Goal: Task Accomplishment & Management: Use online tool/utility

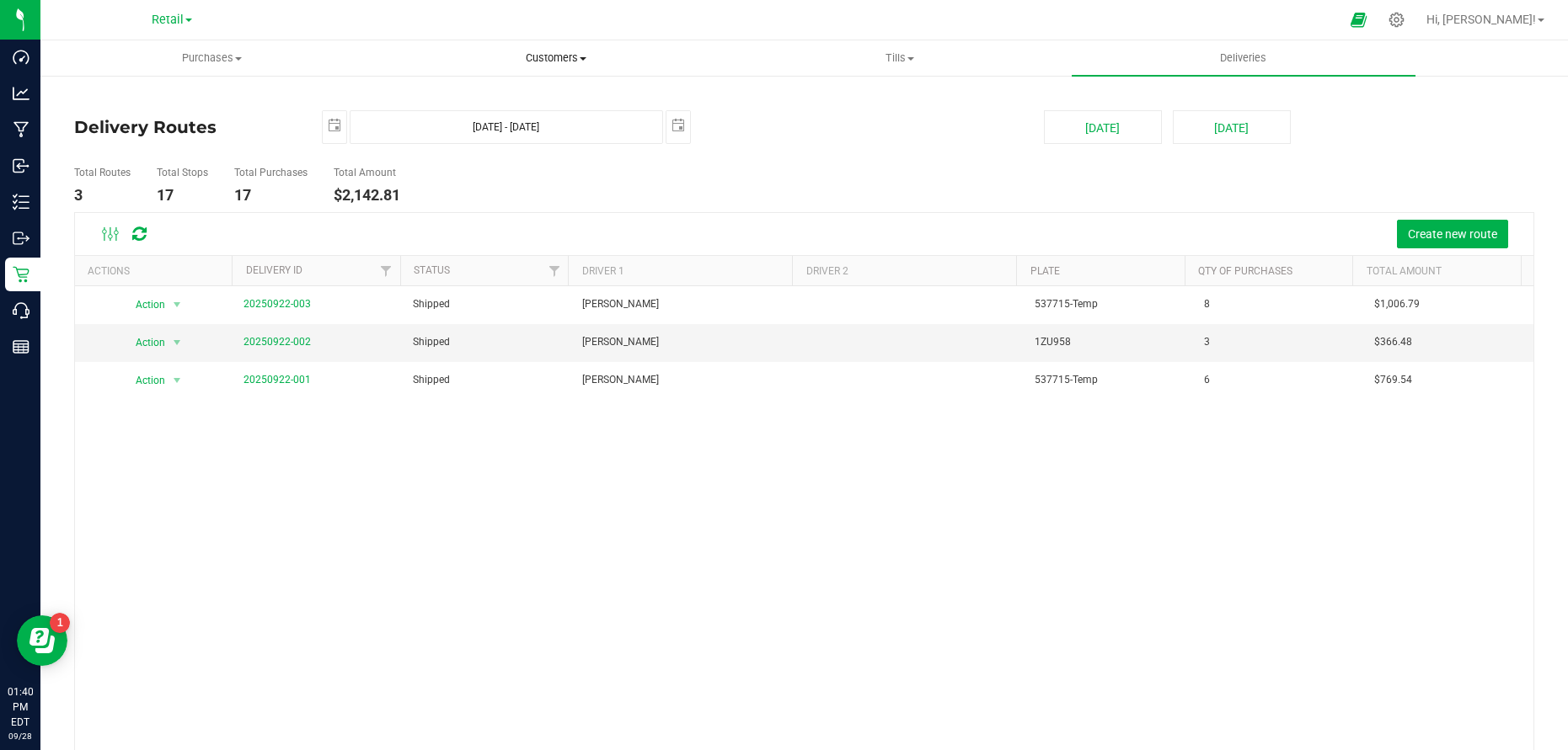
click at [549, 60] on span "Customers" at bounding box center [555, 58] width 342 height 15
click at [432, 96] on span "All customers" at bounding box center [445, 101] width 121 height 14
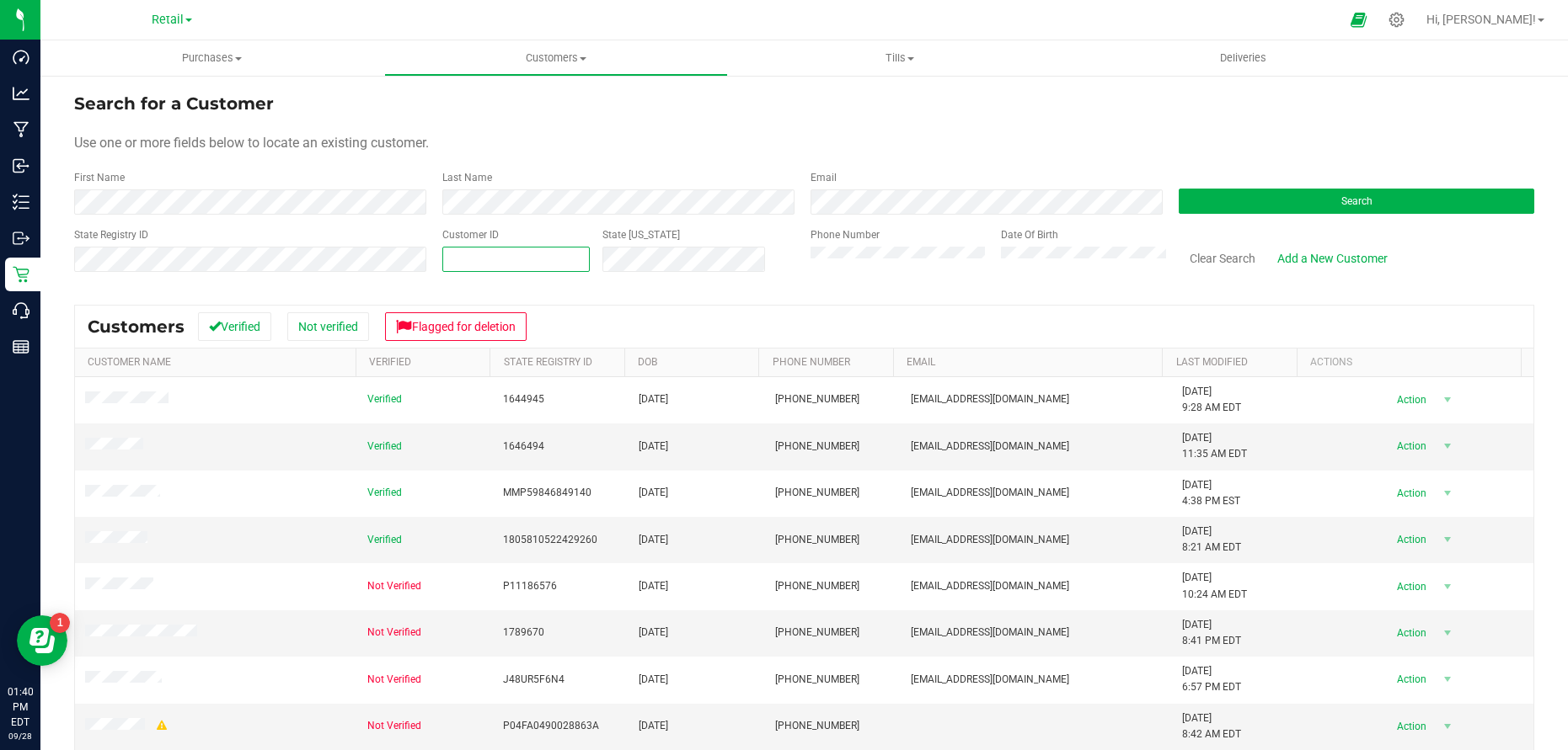
click at [572, 265] on span at bounding box center [516, 259] width 148 height 26
type input "30777"
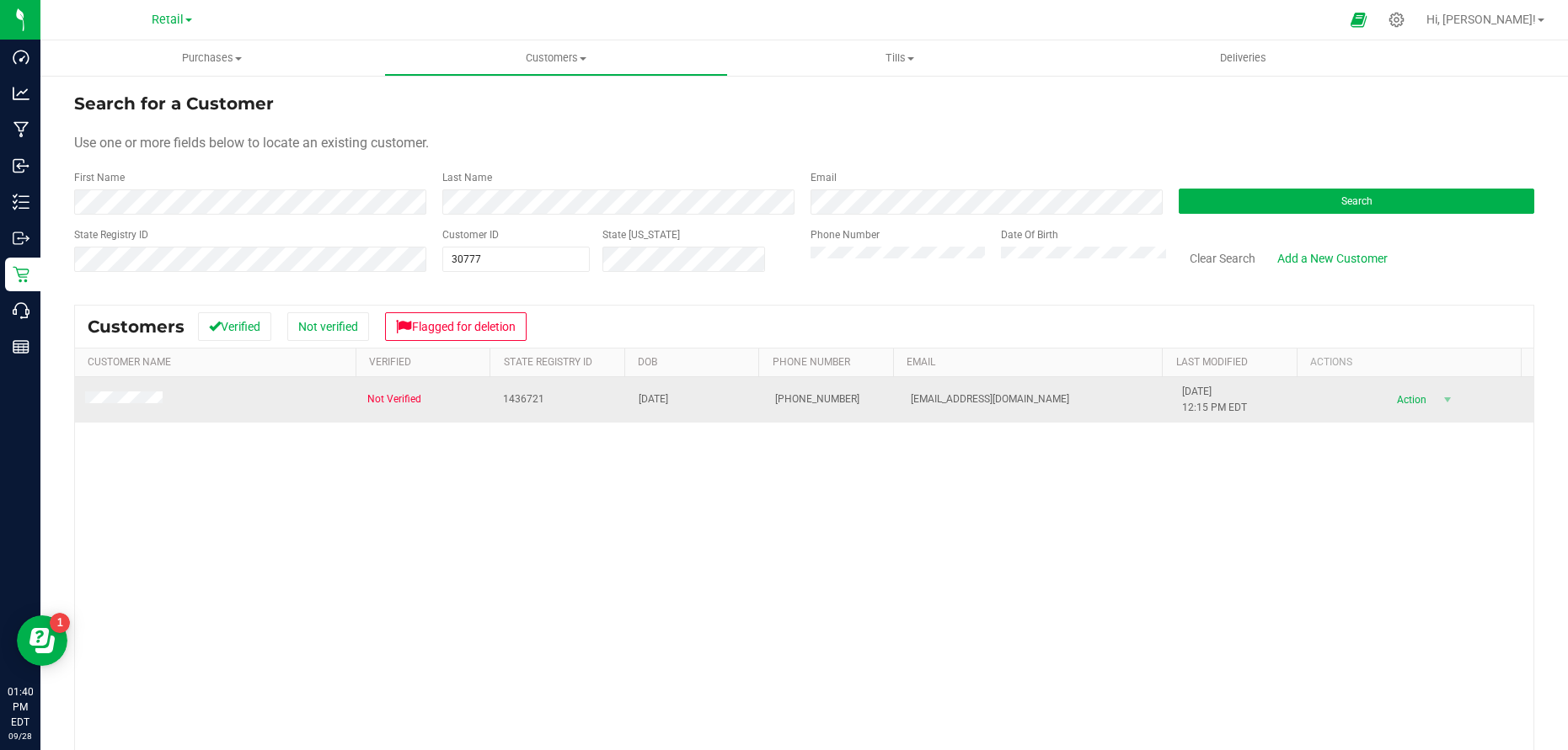
click at [136, 387] on td at bounding box center [216, 400] width 282 height 45
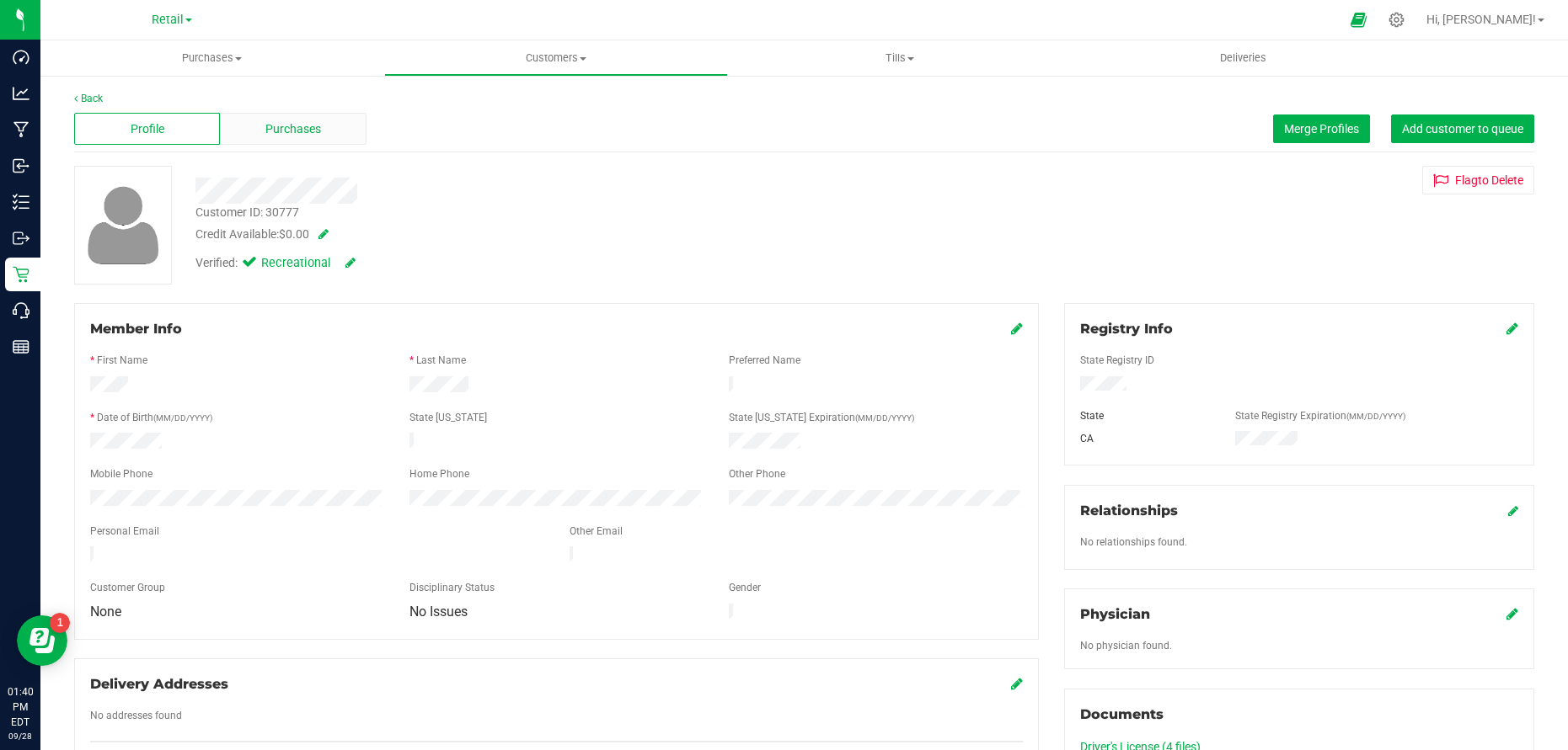
click at [320, 135] on div "Purchases" at bounding box center [292, 129] width 146 height 32
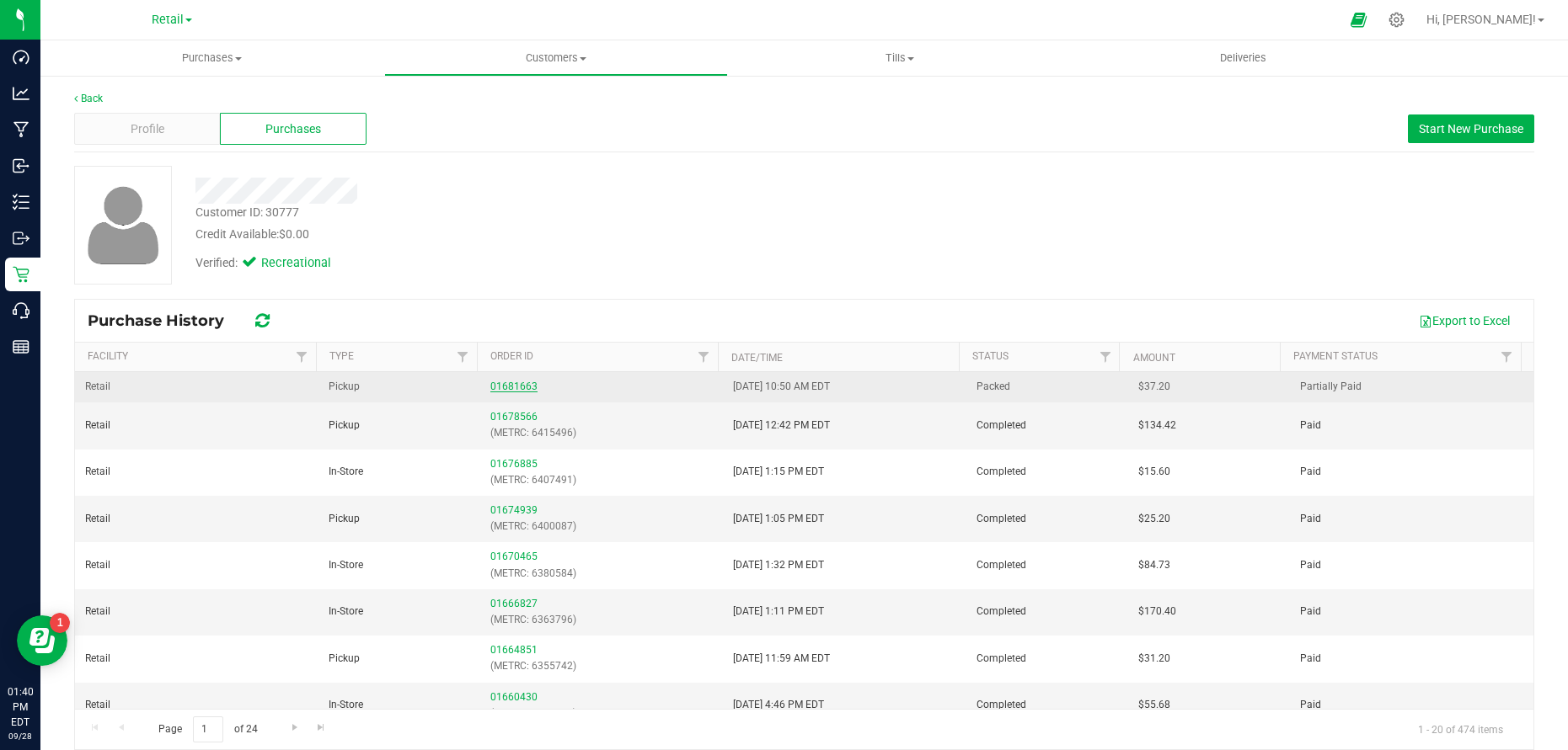
click at [502, 384] on link "01681663" at bounding box center [514, 386] width 47 height 11
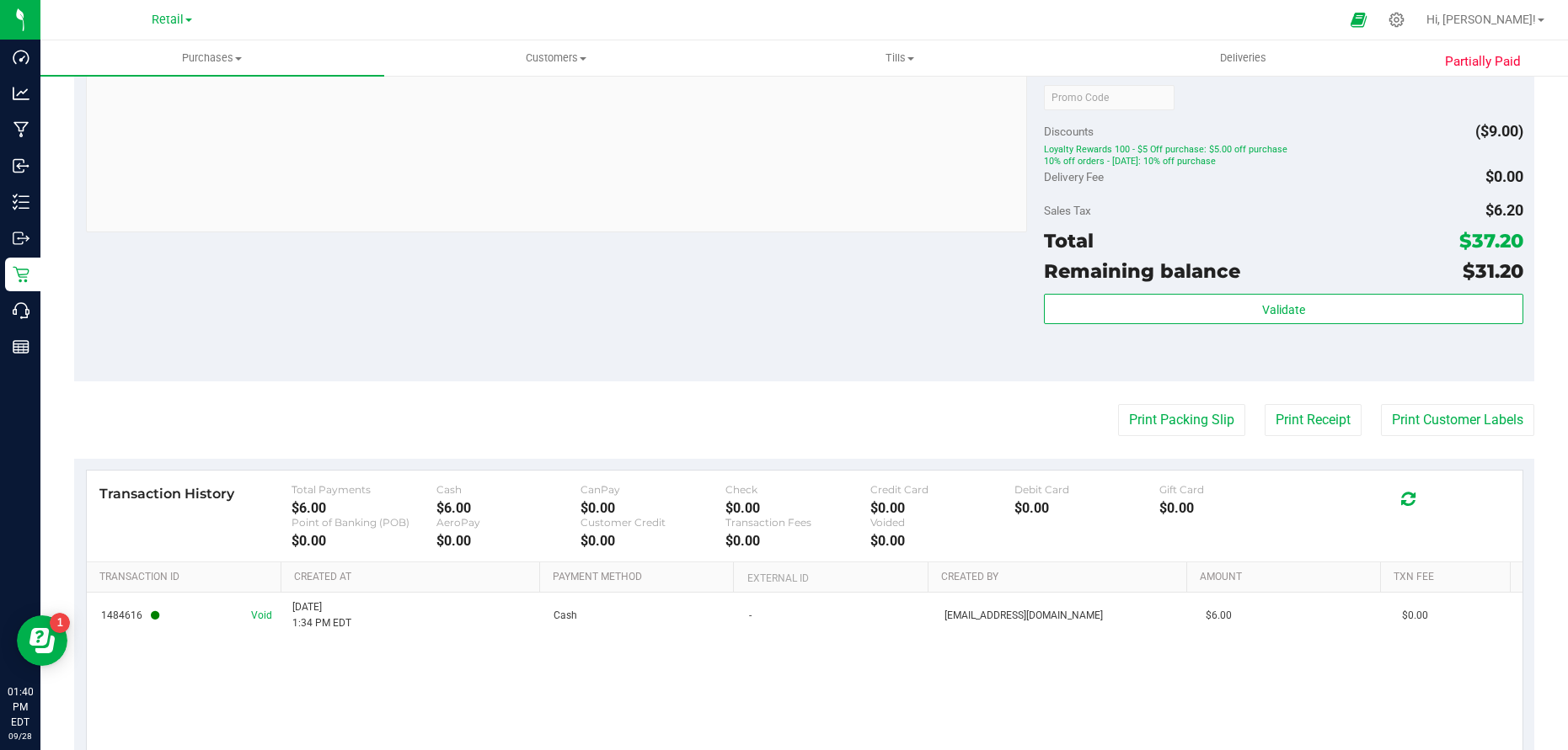
scroll to position [811, 0]
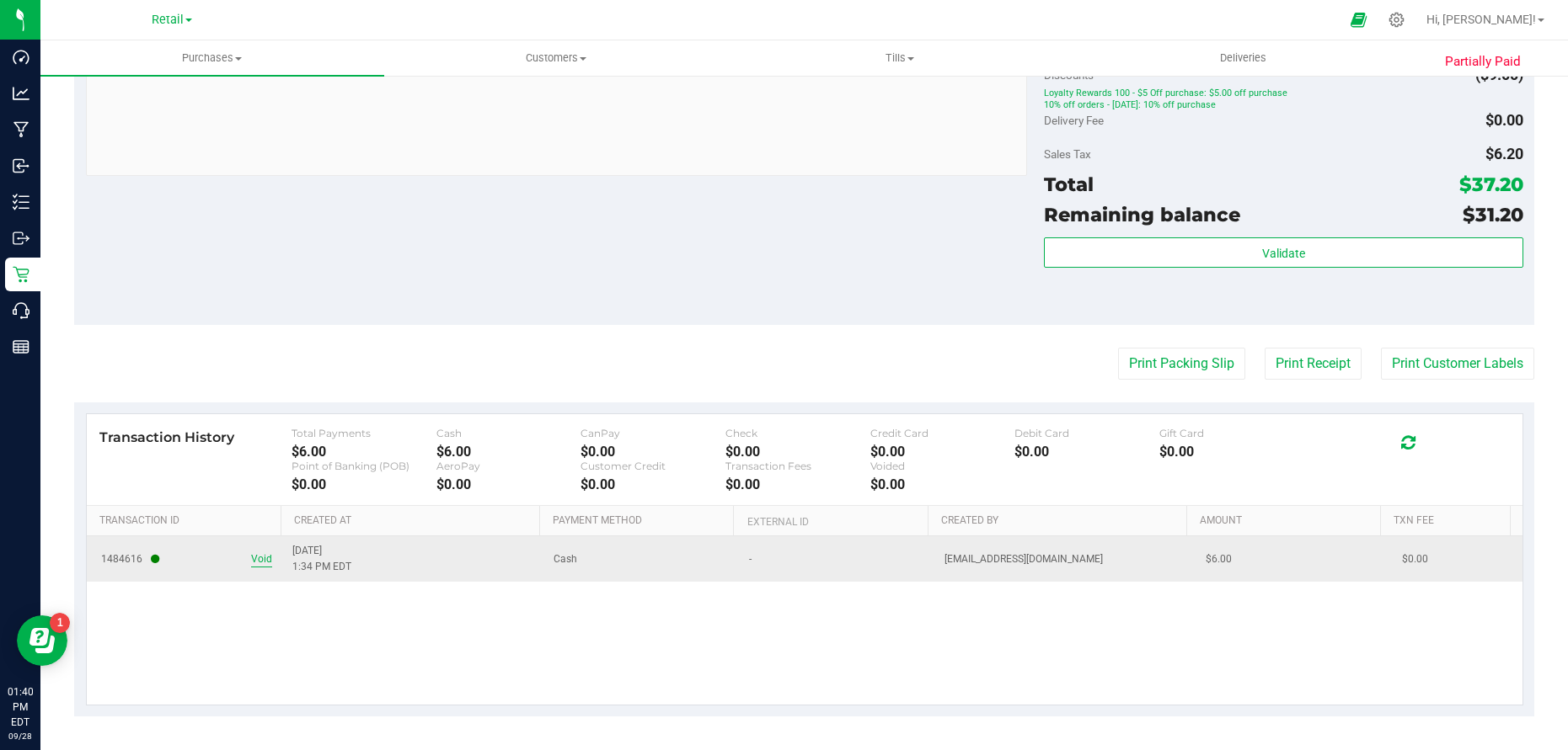
click at [260, 551] on span "Void" at bounding box center [261, 559] width 21 height 16
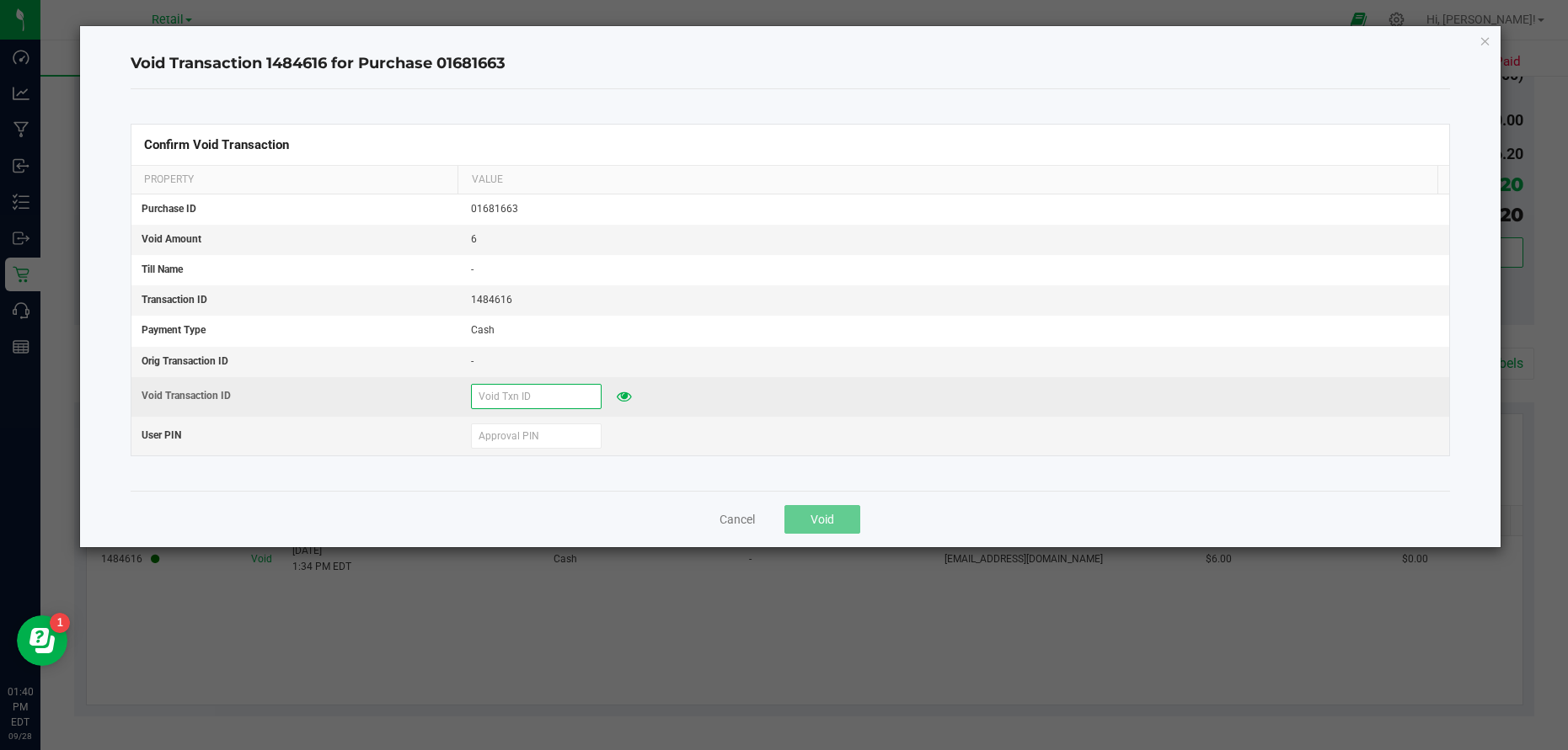
click at [539, 398] on input "text" at bounding box center [537, 396] width 131 height 26
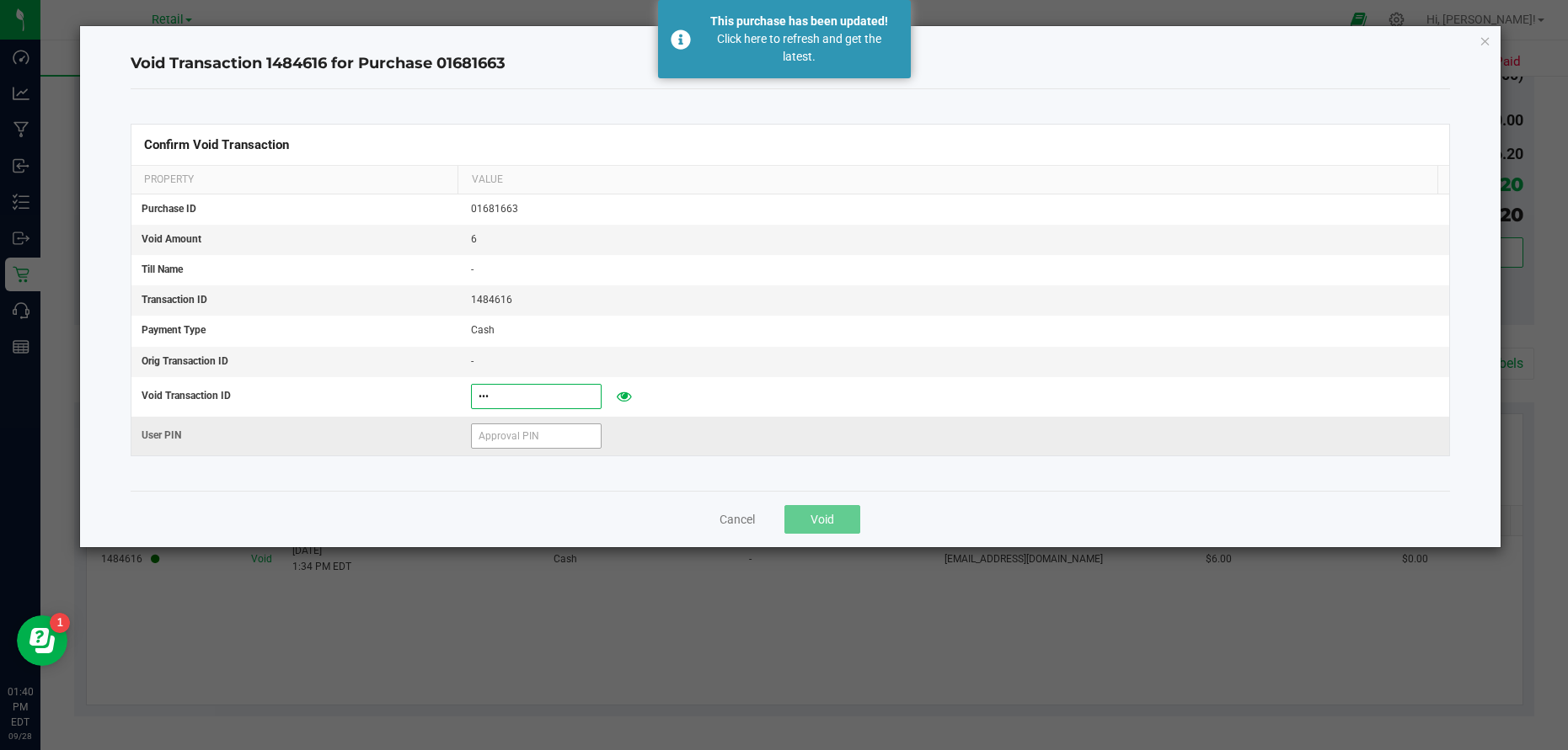
type input "dmg"
click at [504, 444] on input "text" at bounding box center [537, 436] width 131 height 26
type input "8"
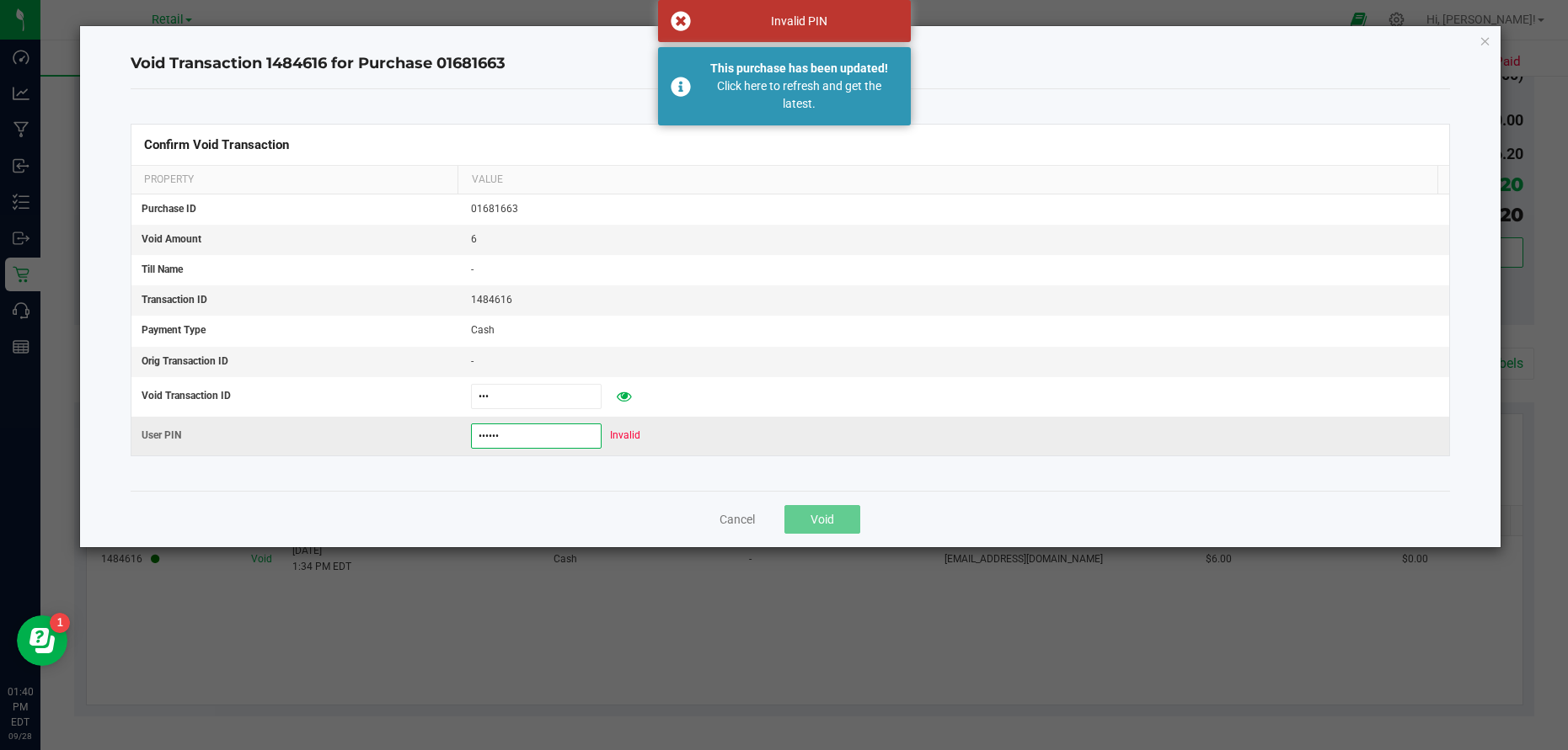
drag, startPoint x: 572, startPoint y: 432, endPoint x: 294, endPoint y: 417, distance: 278.4
click at [294, 417] on tr "User PIN 826350 Invalid" at bounding box center [790, 436] width 1317 height 39
type input "826351"
click at [835, 517] on button "Void" at bounding box center [822, 519] width 76 height 28
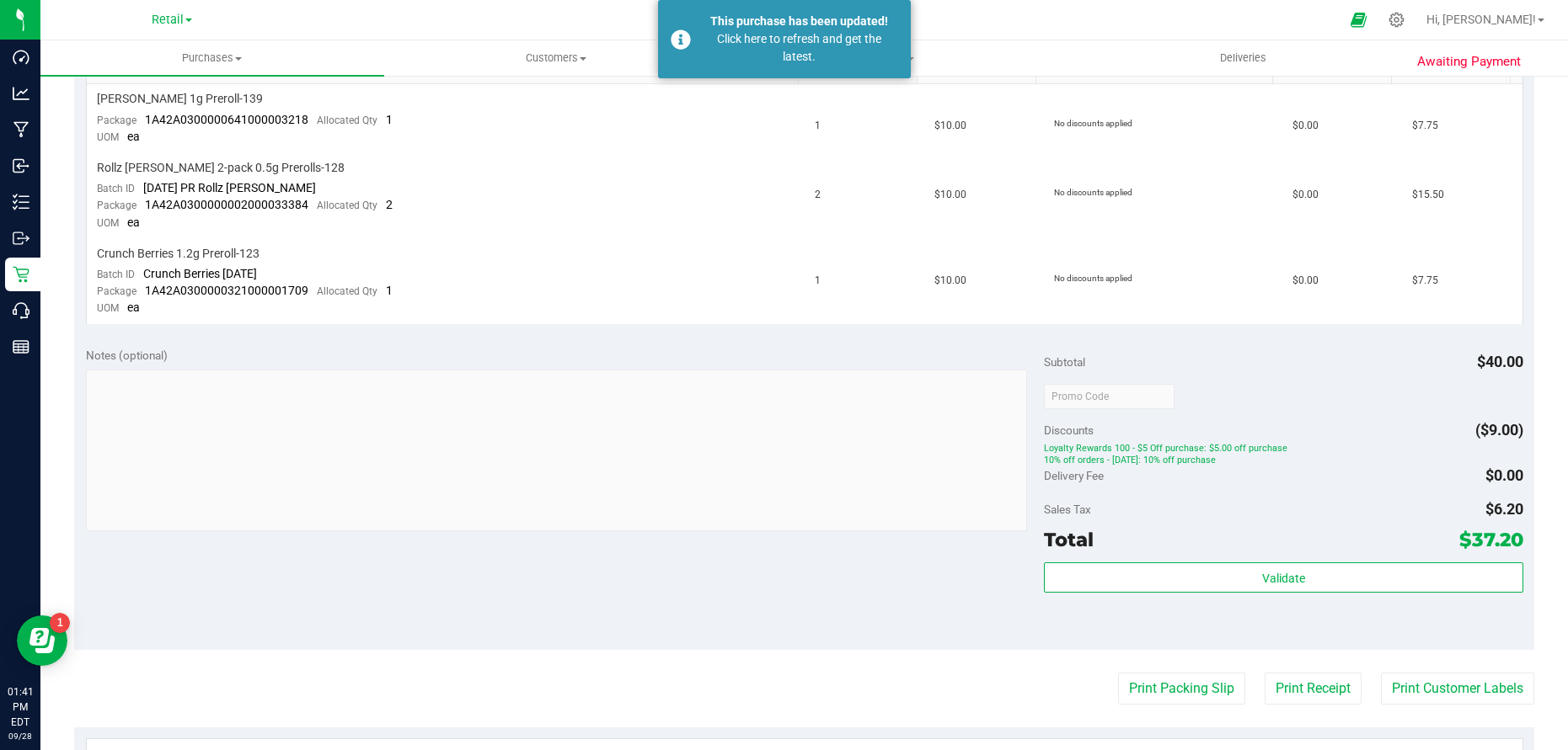
scroll to position [444, 0]
